Goal: Obtain resource: Download file/media

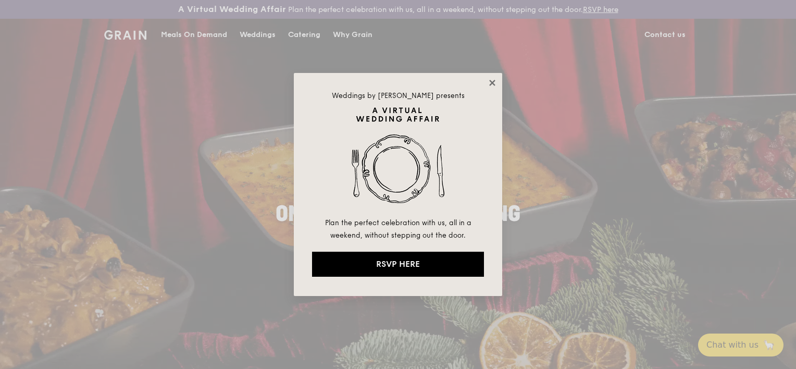
click at [491, 82] on icon at bounding box center [491, 82] width 9 height 9
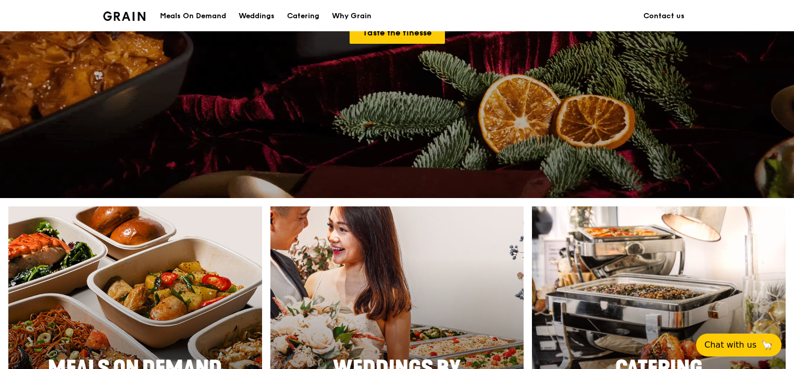
scroll to position [417, 0]
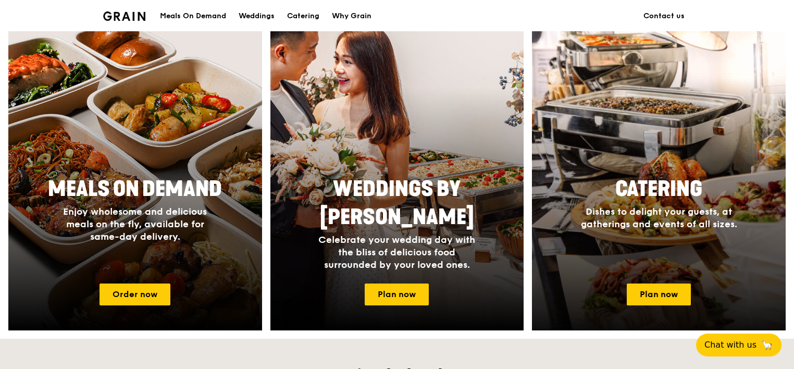
click at [713, 202] on h2 "Catering" at bounding box center [659, 189] width 196 height 28
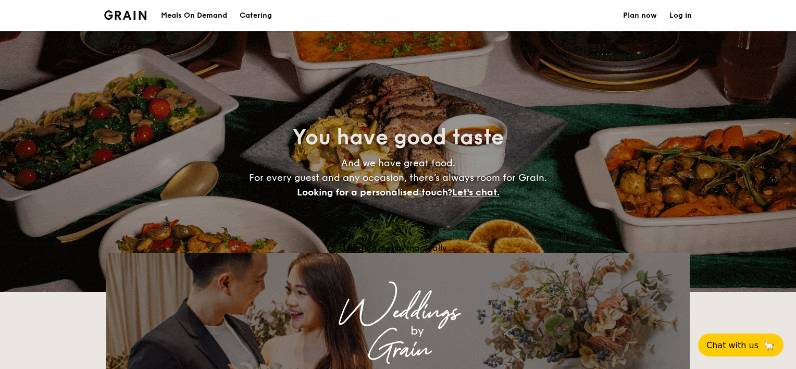
select select
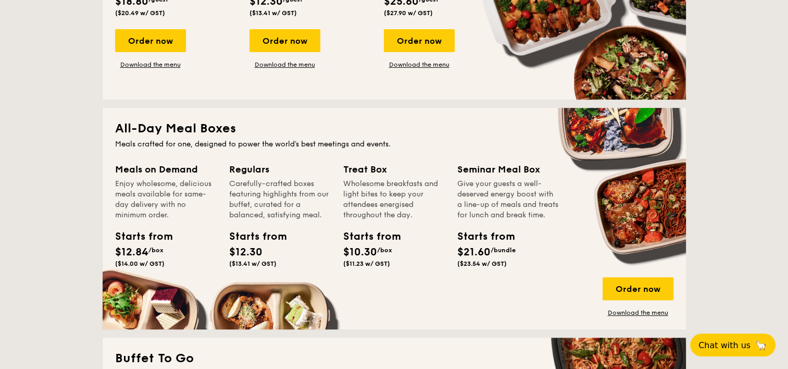
scroll to position [281, 0]
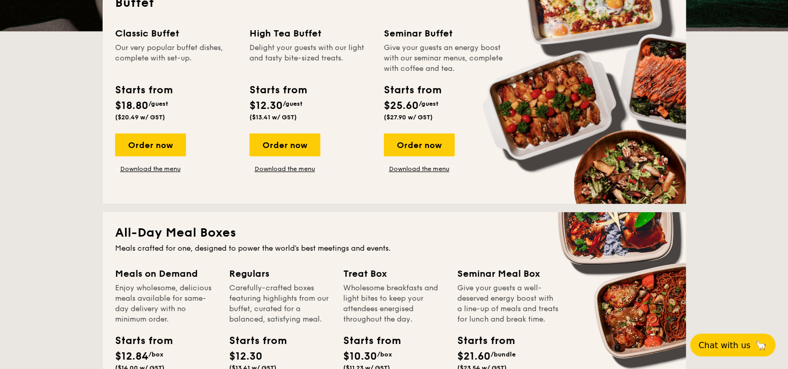
click at [317, 160] on div "Order now Download the menu" at bounding box center [284, 153] width 71 height 40
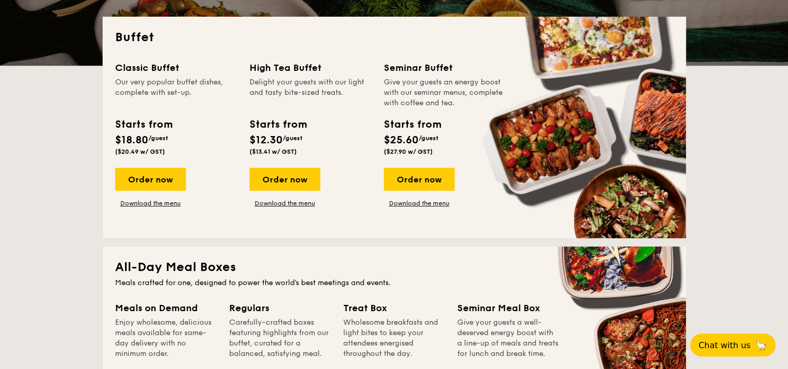
scroll to position [229, 0]
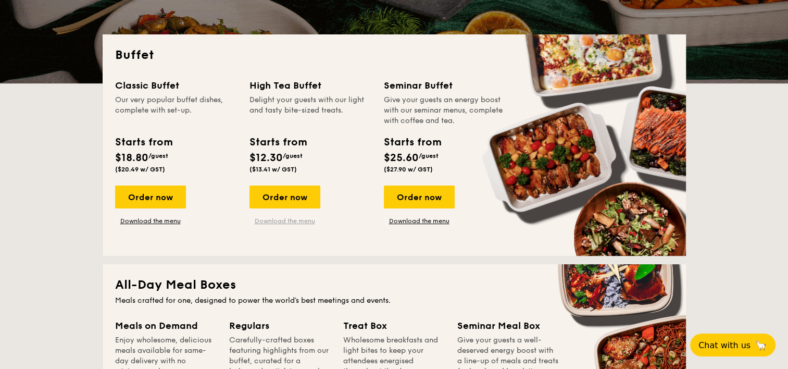
click at [303, 222] on link "Download the menu" at bounding box center [284, 221] width 71 height 8
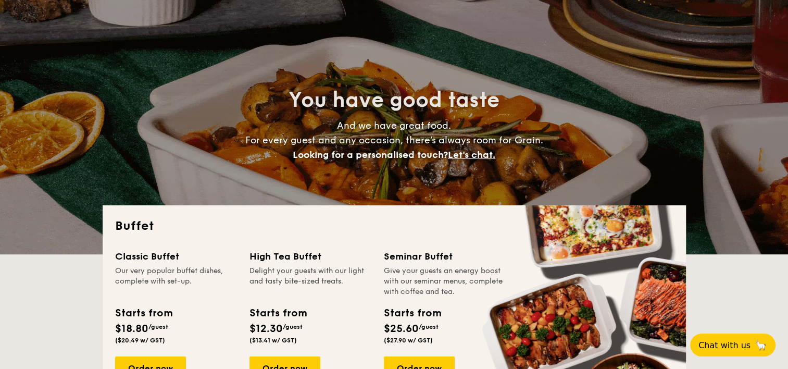
scroll to position [208, 0]
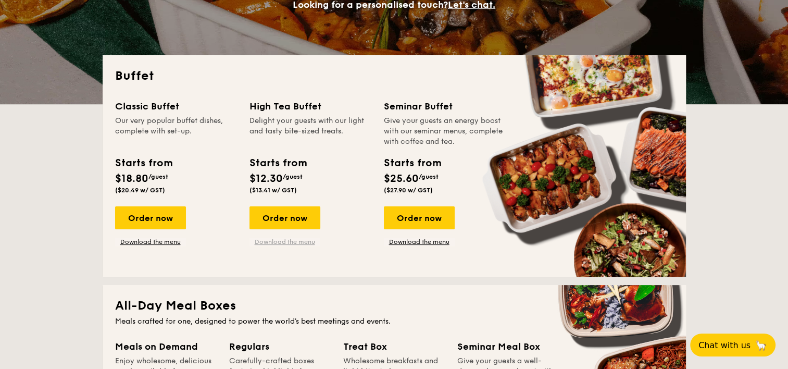
click at [280, 246] on div "Classic Buffet Our very popular buffet dishes, complete with set-up. Starts fro…" at bounding box center [394, 181] width 558 height 165
click at [281, 241] on link "Download the menu" at bounding box center [284, 241] width 71 height 8
